Goal: Information Seeking & Learning: Learn about a topic

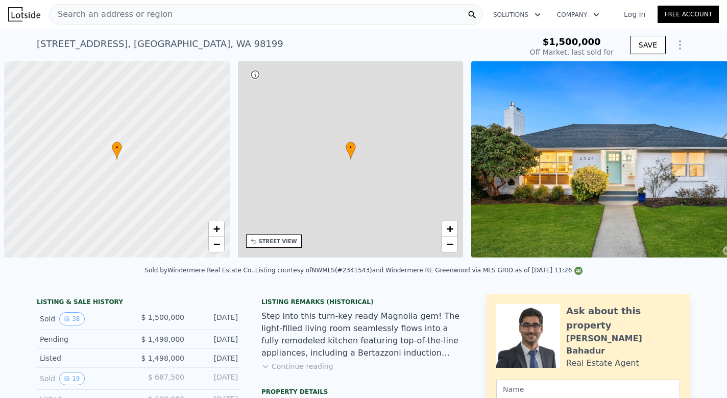
scroll to position [0, 4]
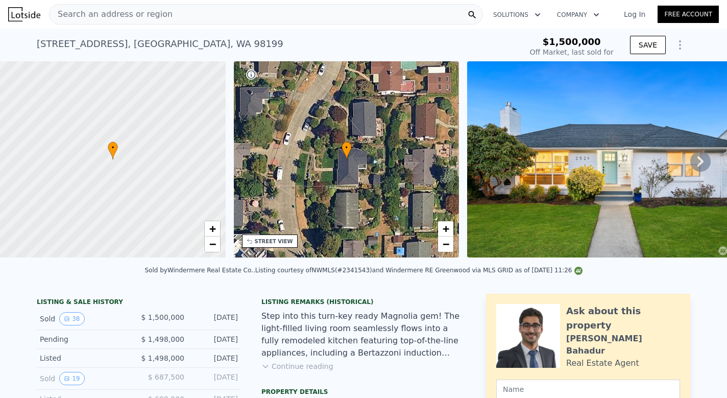
type input "-$ 1,634,075"
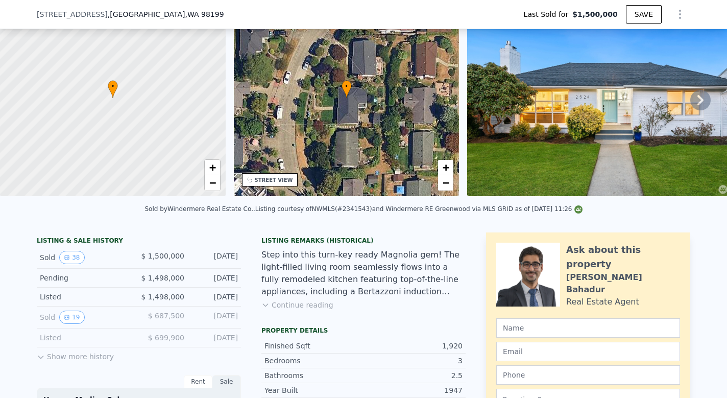
scroll to position [58, 0]
click at [165, 15] on div "[STREET_ADDRESS]" at bounding box center [134, 14] width 195 height 10
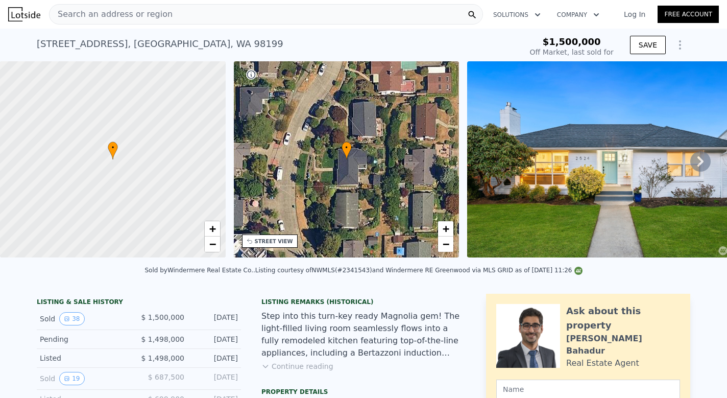
scroll to position [0, 0]
click at [144, 19] on span "Search an address or region" at bounding box center [110, 14] width 123 height 12
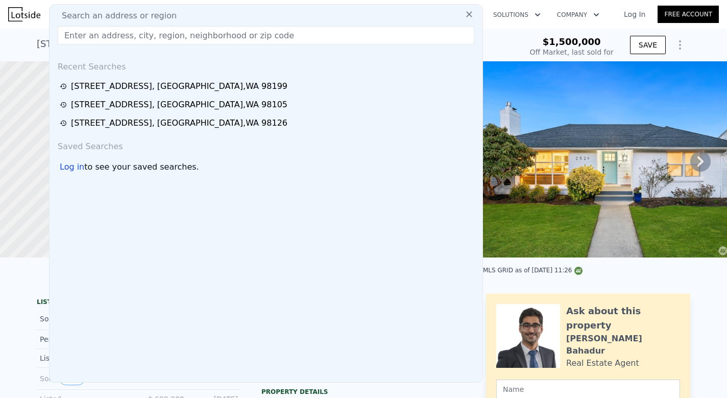
type input "[STREET_ADDRESS][US_STATE]"
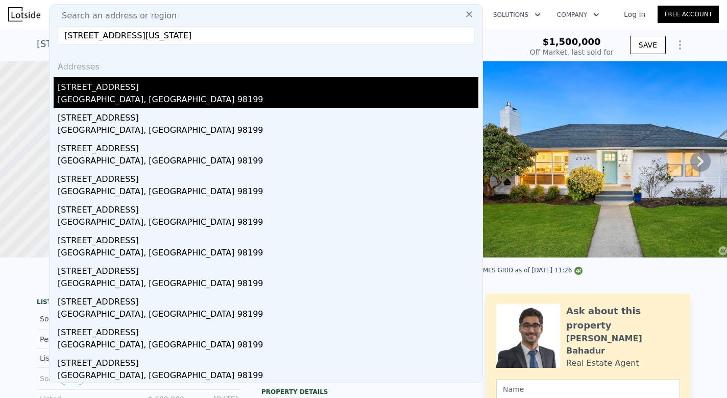
click at [111, 90] on div "[STREET_ADDRESS]" at bounding box center [268, 85] width 420 height 16
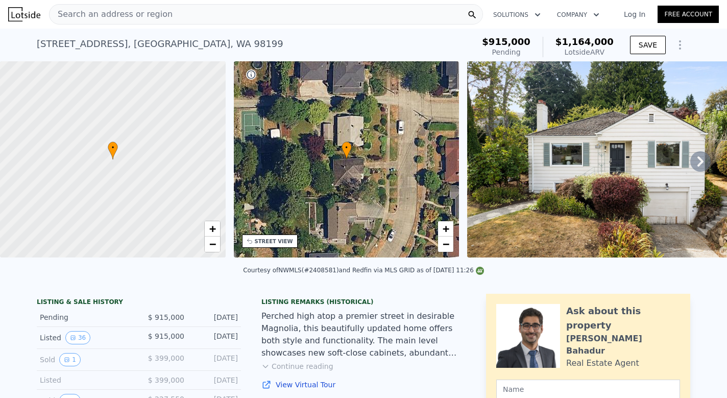
click at [704, 159] on icon at bounding box center [700, 161] width 20 height 20
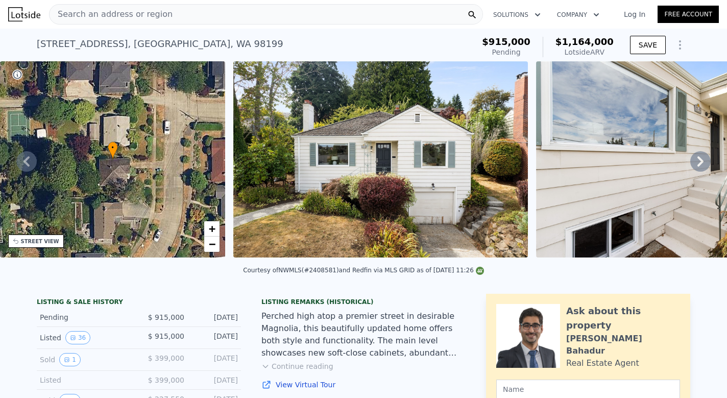
click at [704, 159] on icon at bounding box center [700, 161] width 20 height 20
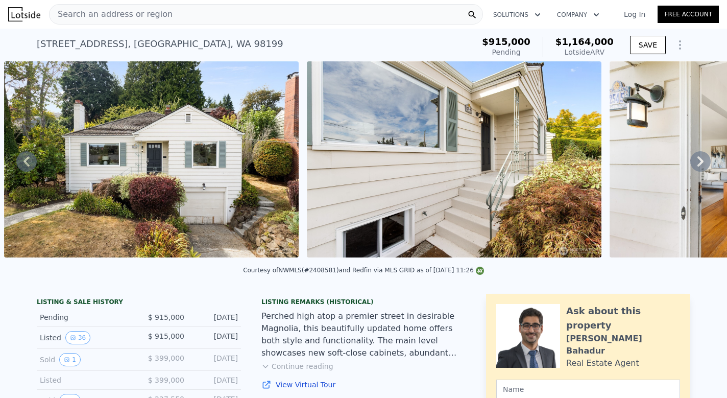
click at [704, 159] on icon at bounding box center [700, 161] width 20 height 20
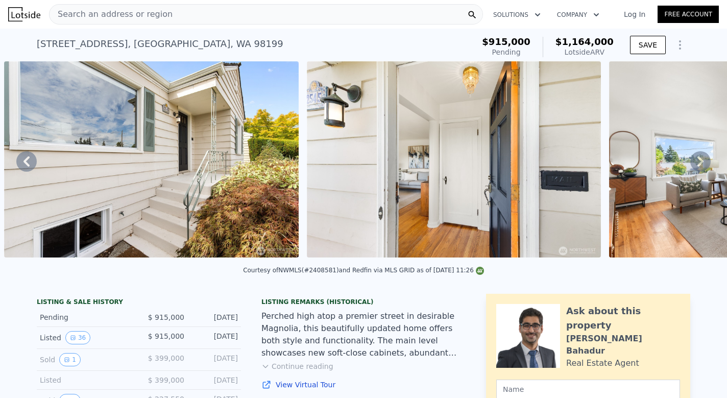
click at [704, 159] on icon at bounding box center [700, 161] width 20 height 20
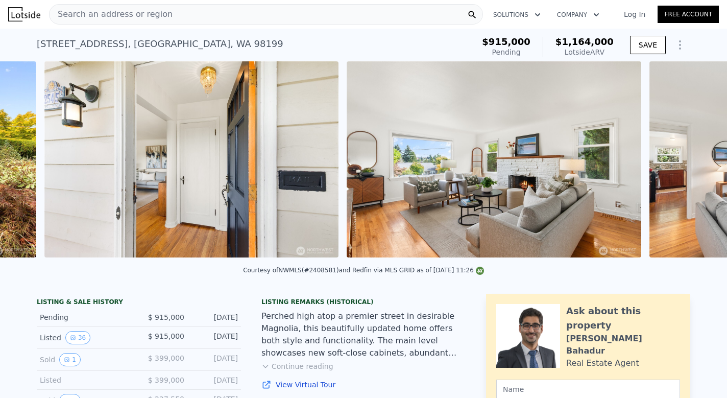
scroll to position [0, 1072]
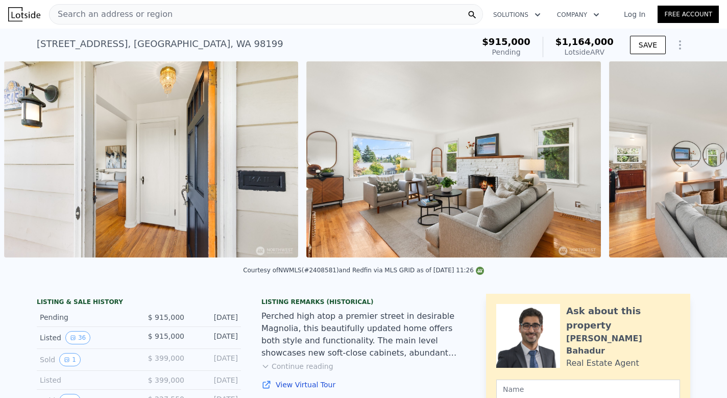
click at [704, 159] on div "• + − • + − STREET VIEW Loading... SATELLITE VIEW" at bounding box center [363, 161] width 727 height 200
click at [700, 162] on icon at bounding box center [700, 161] width 6 height 10
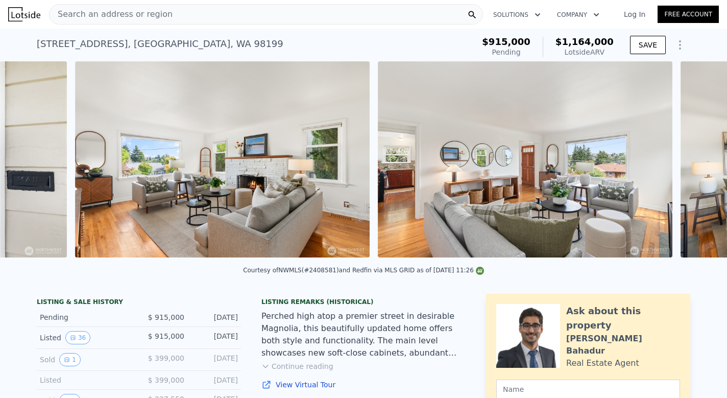
scroll to position [0, 1374]
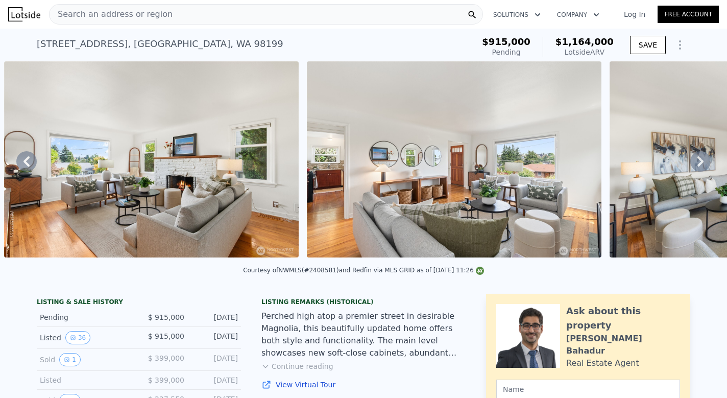
click at [700, 162] on div "• + − • + − STREET VIEW Loading... SATELLITE VIEW" at bounding box center [363, 161] width 727 height 200
click at [700, 162] on icon at bounding box center [700, 161] width 6 height 10
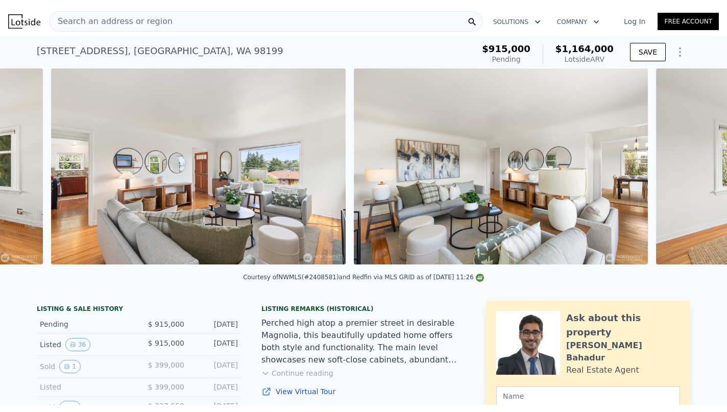
scroll to position [0, 1677]
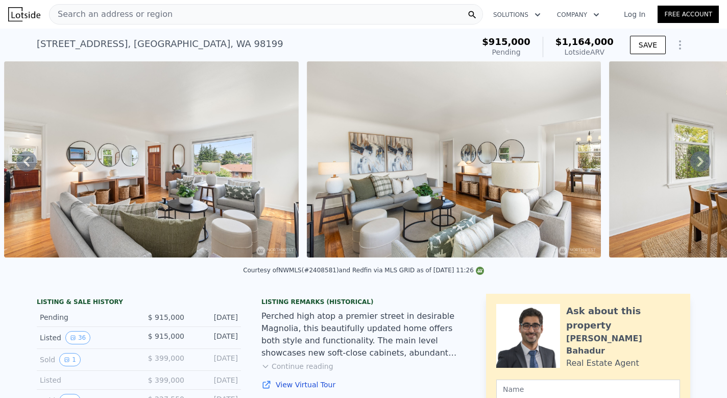
click at [211, 11] on div "Search an address or region" at bounding box center [266, 14] width 434 height 20
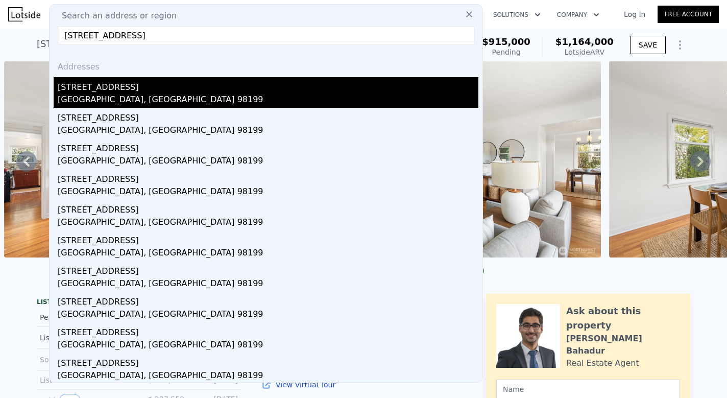
type input "[STREET_ADDRESS]"
click at [81, 101] on div "[GEOGRAPHIC_DATA], [GEOGRAPHIC_DATA] 98199" at bounding box center [268, 100] width 420 height 14
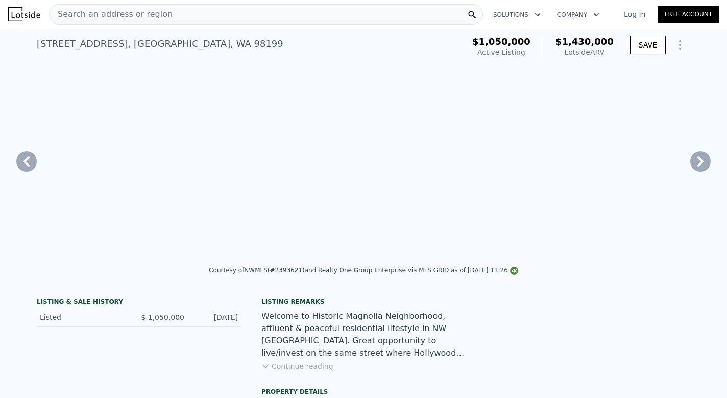
type input "3"
type input "4"
type input "1.75"
type input "3.5"
type input "1800"
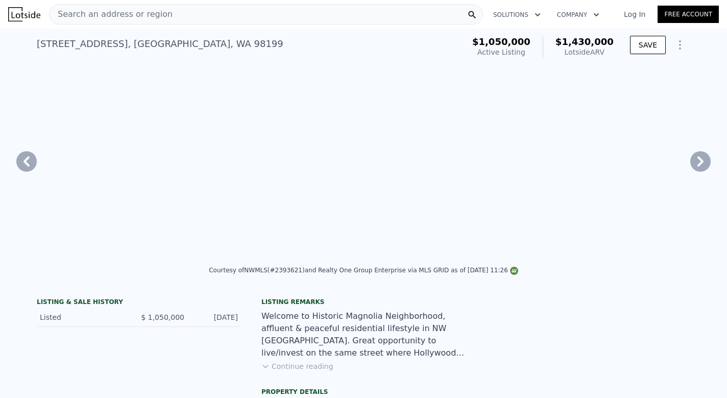
type input "2980"
type input "3394"
type input "8005"
type input "$ 1,430,000"
type input "8"
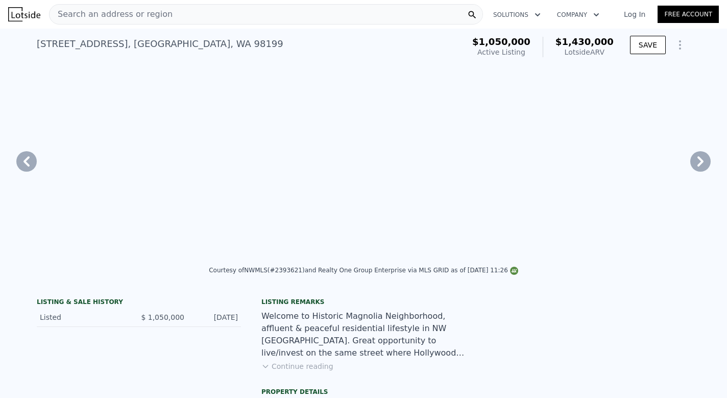
type input "$ 178,212"
